Goal: Find specific page/section: Find specific page/section

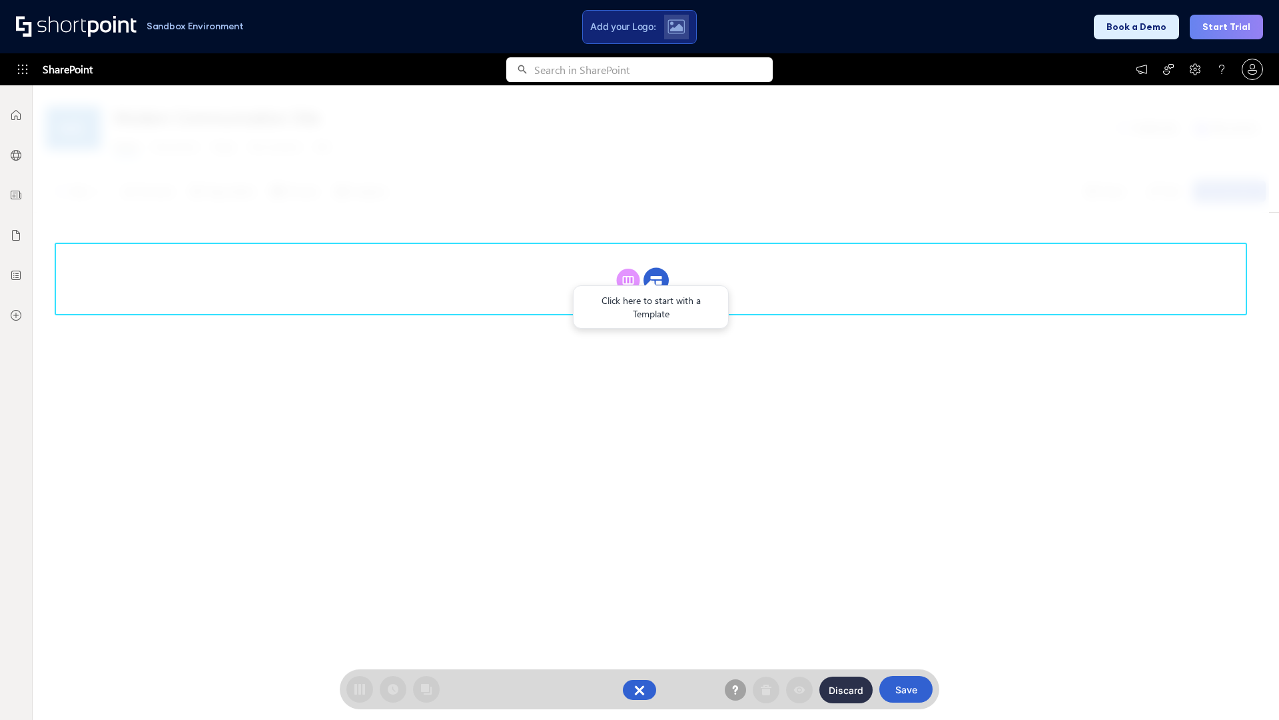
click at [656, 280] on circle at bounding box center [656, 280] width 25 height 25
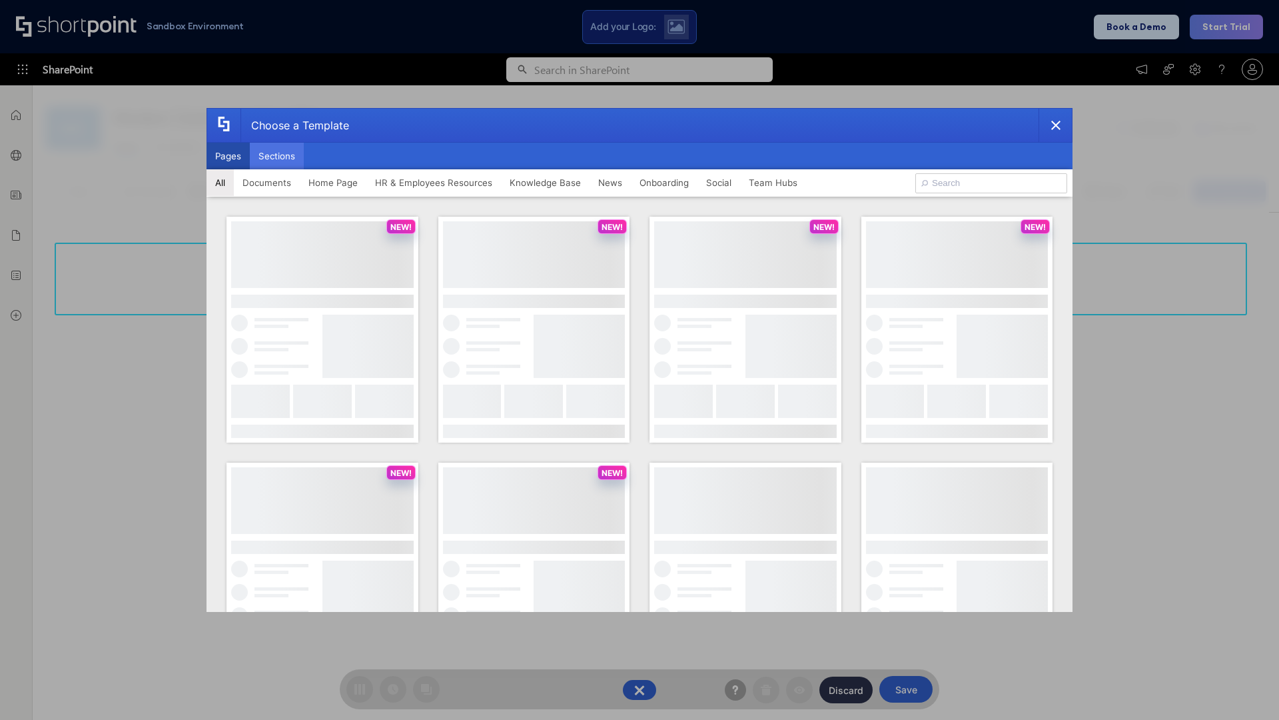
click at [277, 156] on button "Sections" at bounding box center [277, 156] width 54 height 27
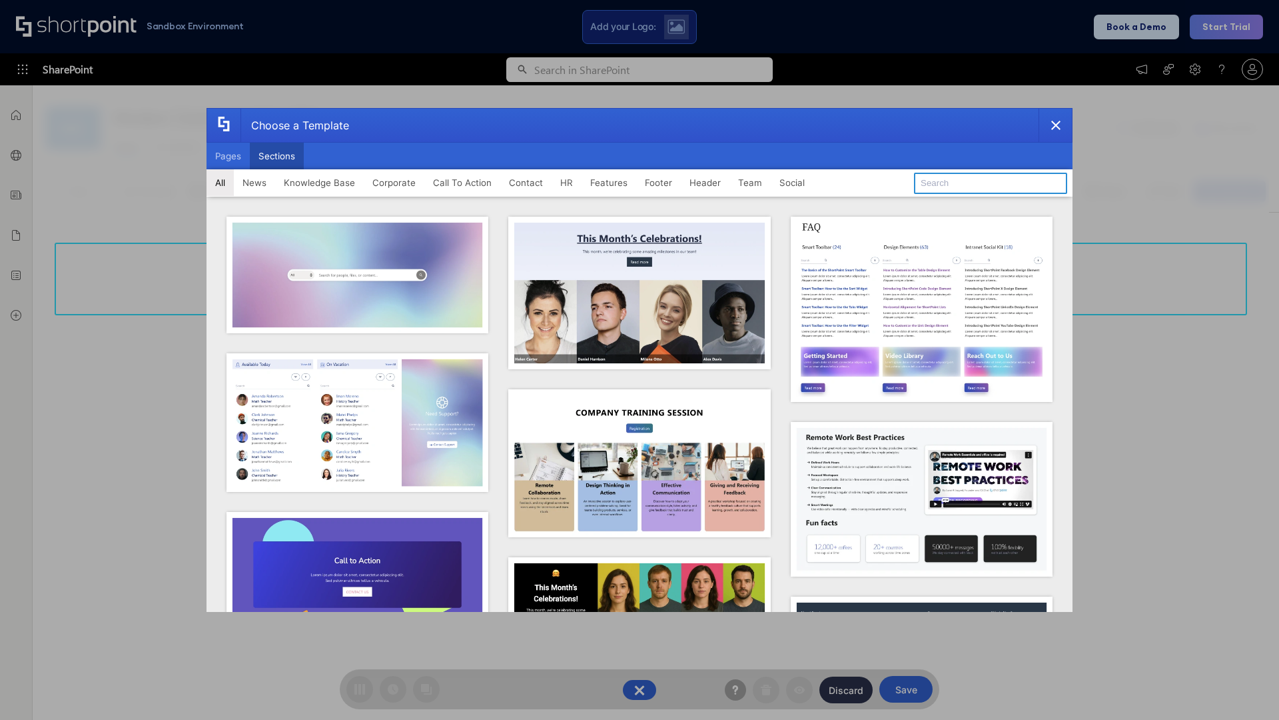
type input "Knowledge Base"
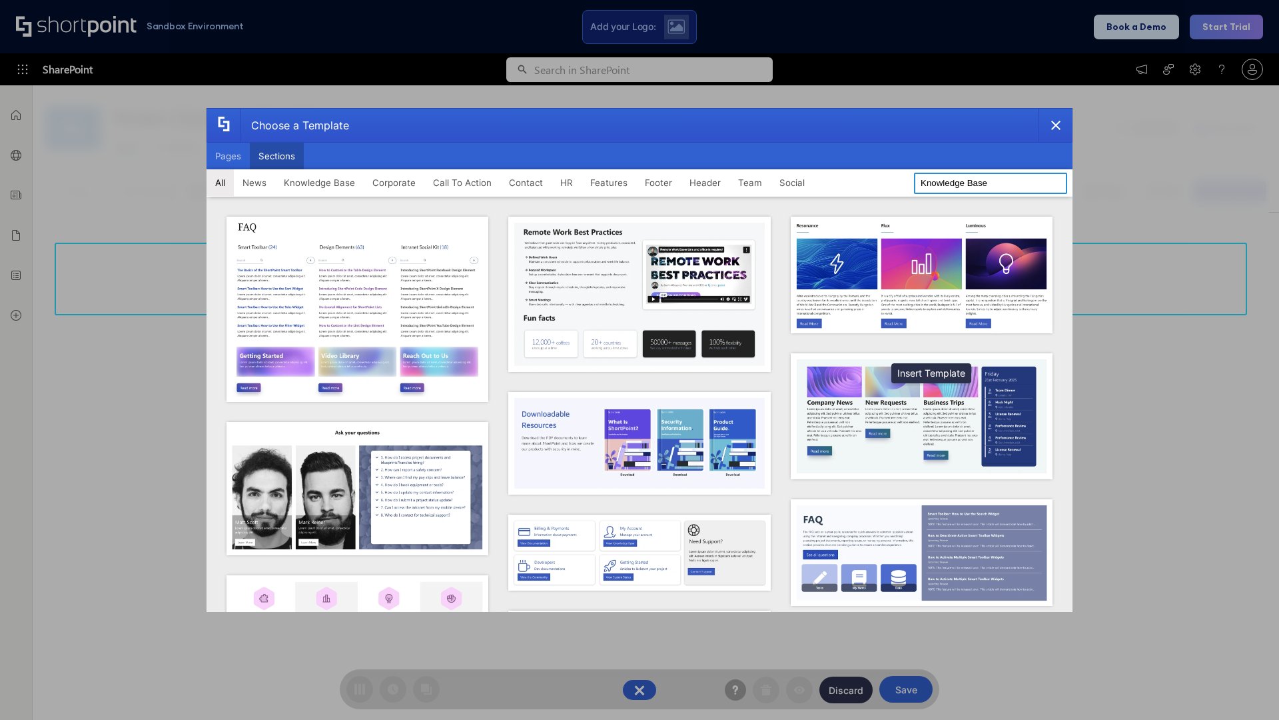
scroll to position [306, 0]
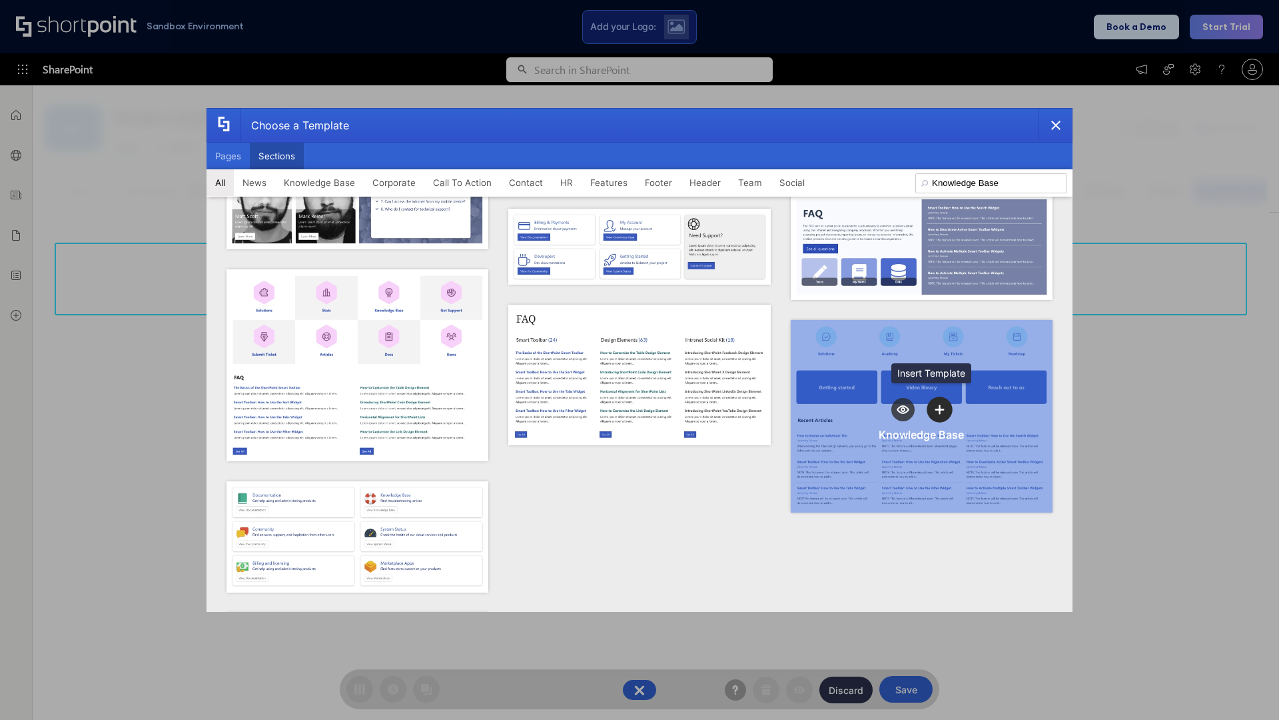
click at [936, 405] on icon "template selector" at bounding box center [940, 409] width 9 height 9
